Goal: Go to known website: Access a specific website the user already knows

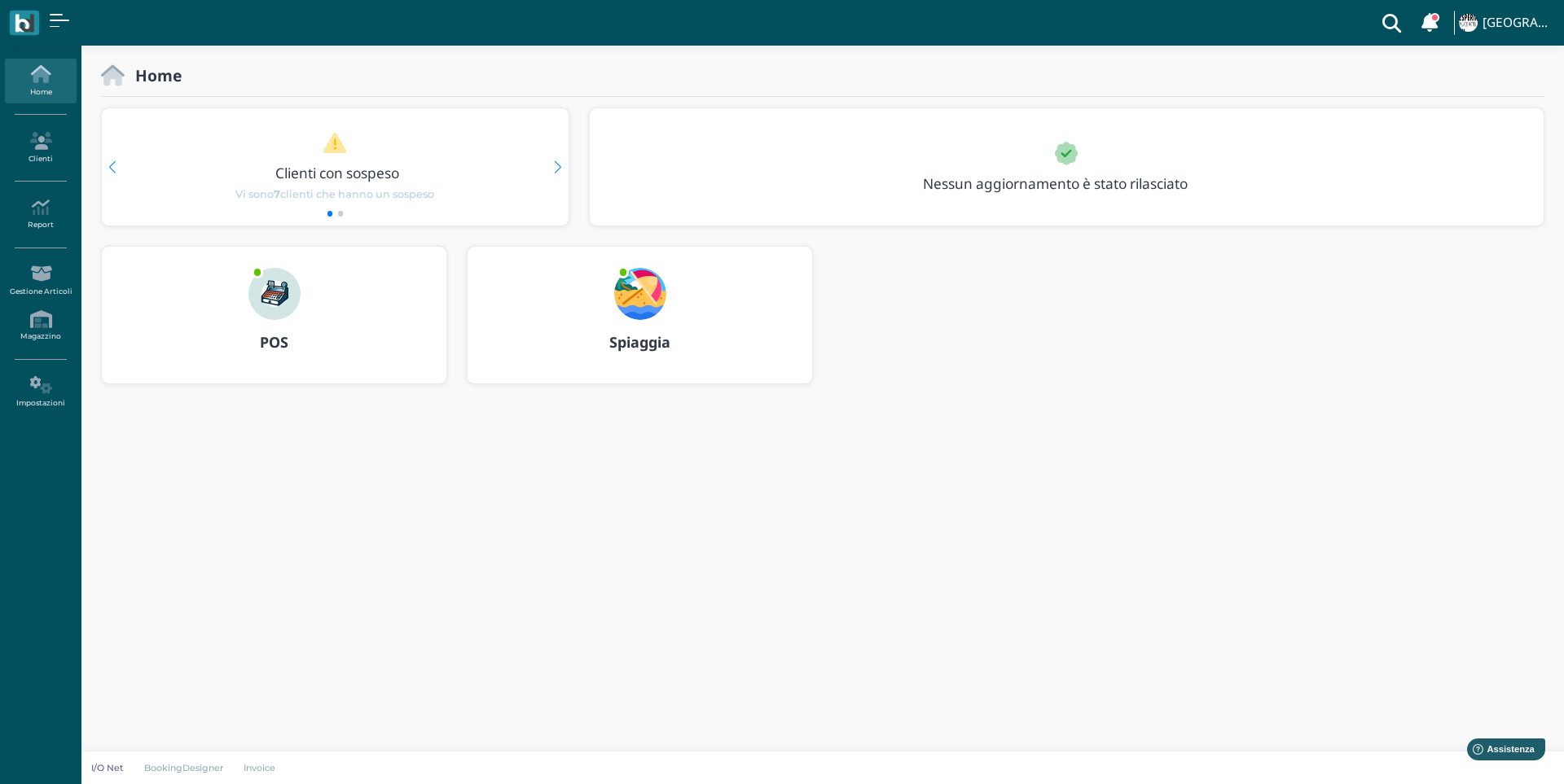
click at [263, 293] on img at bounding box center [274, 294] width 53 height 53
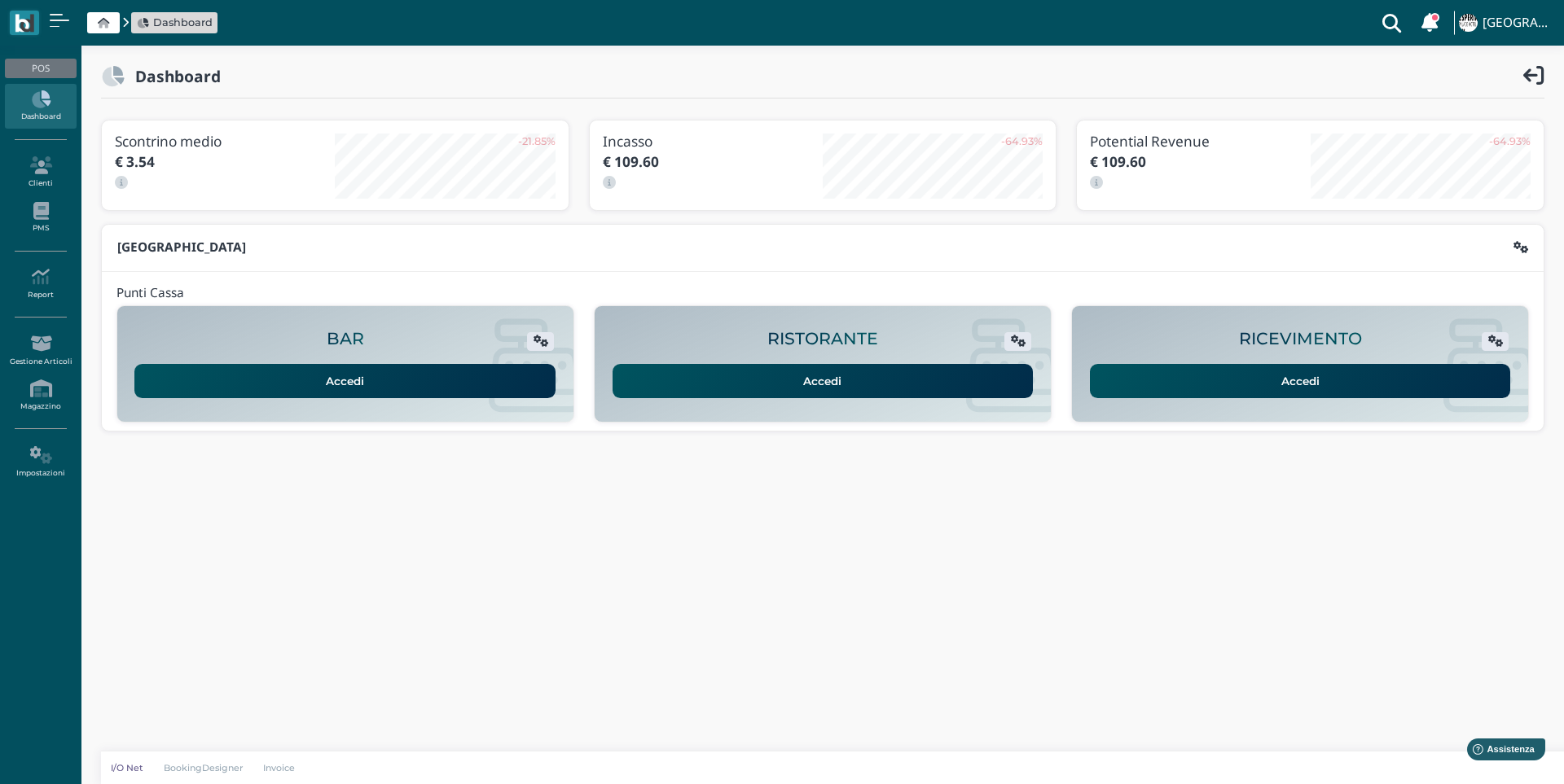
click at [1153, 394] on link "Accedi" at bounding box center [1300, 381] width 422 height 34
